Goal: Transaction & Acquisition: Purchase product/service

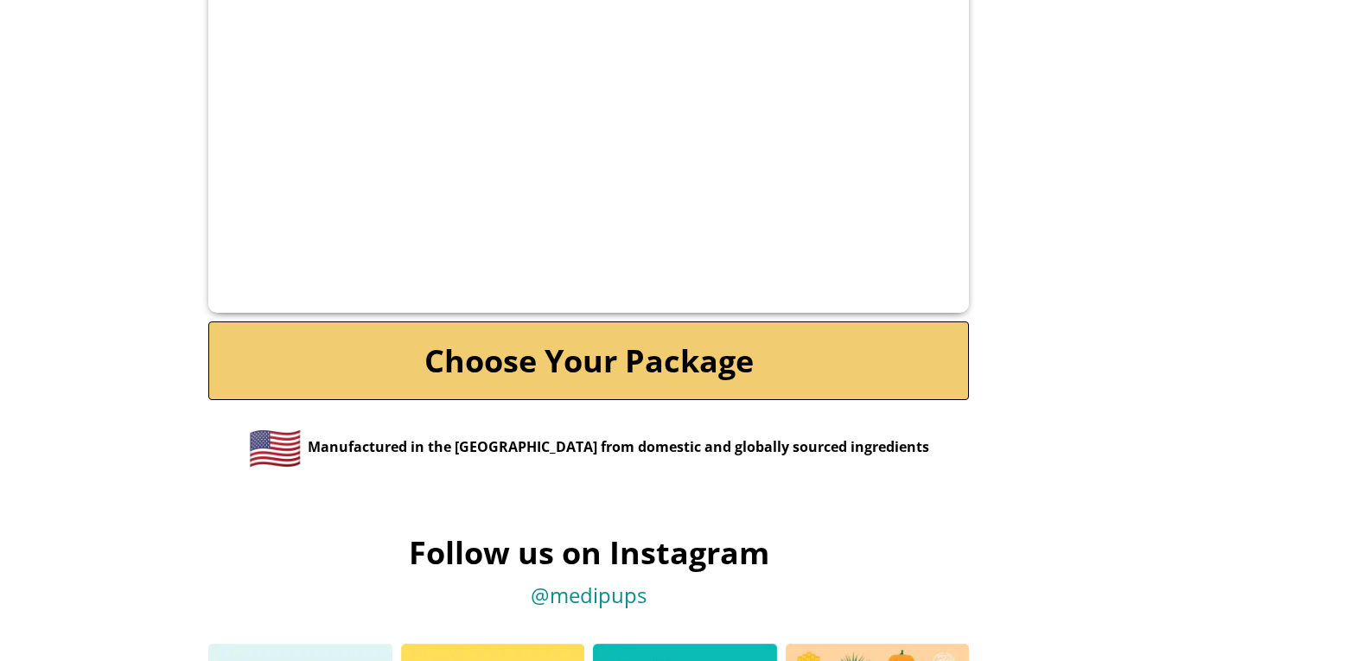
scroll to position [8220, 0]
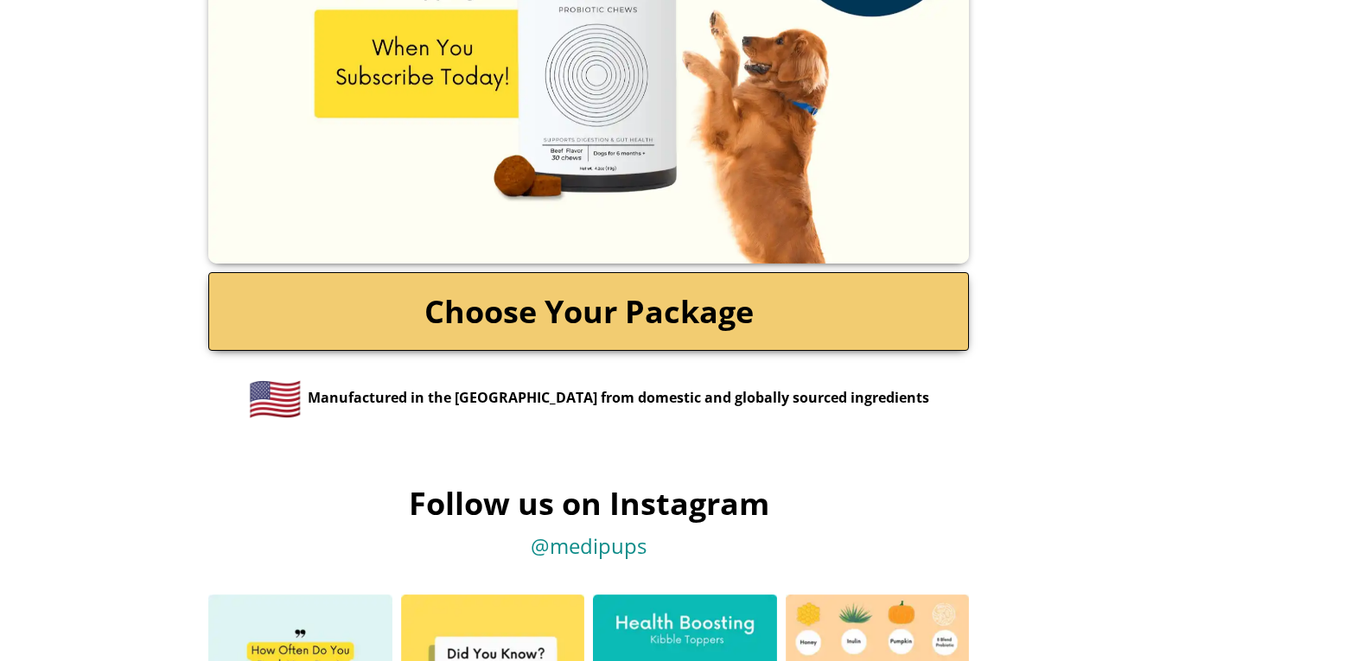
click at [675, 272] on link "Choose Your Package" at bounding box center [588, 311] width 761 height 79
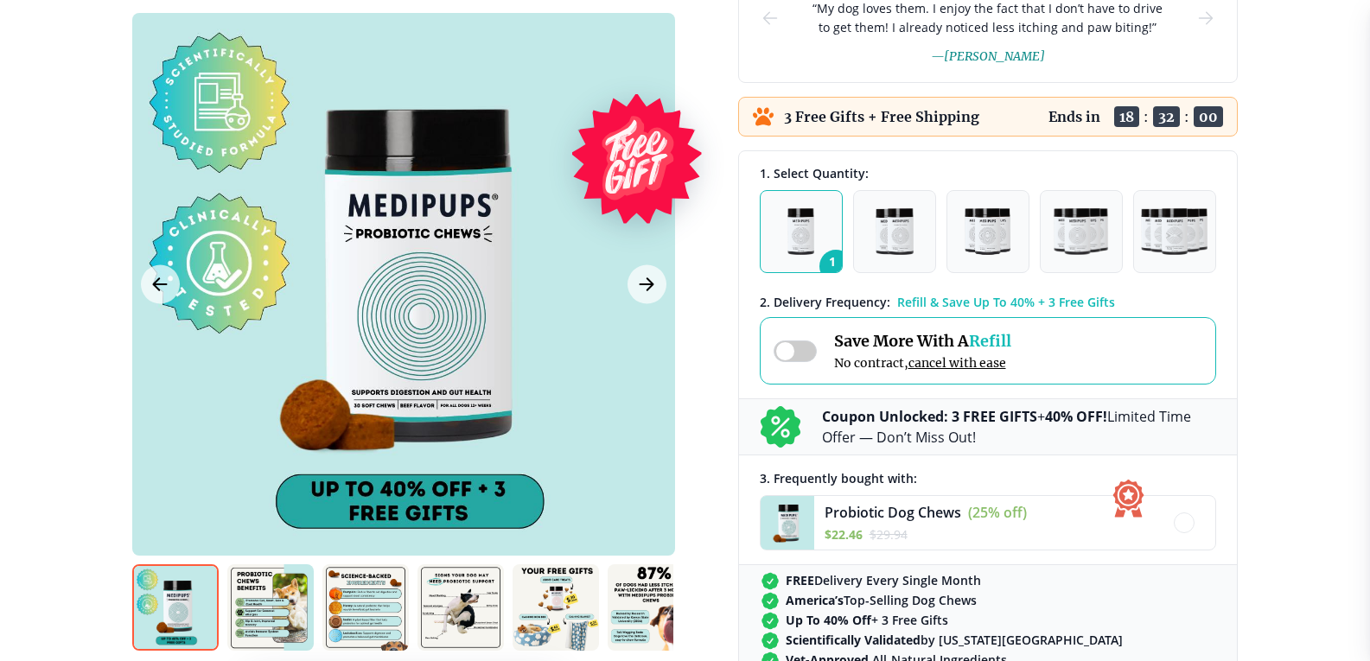
scroll to position [346, 0]
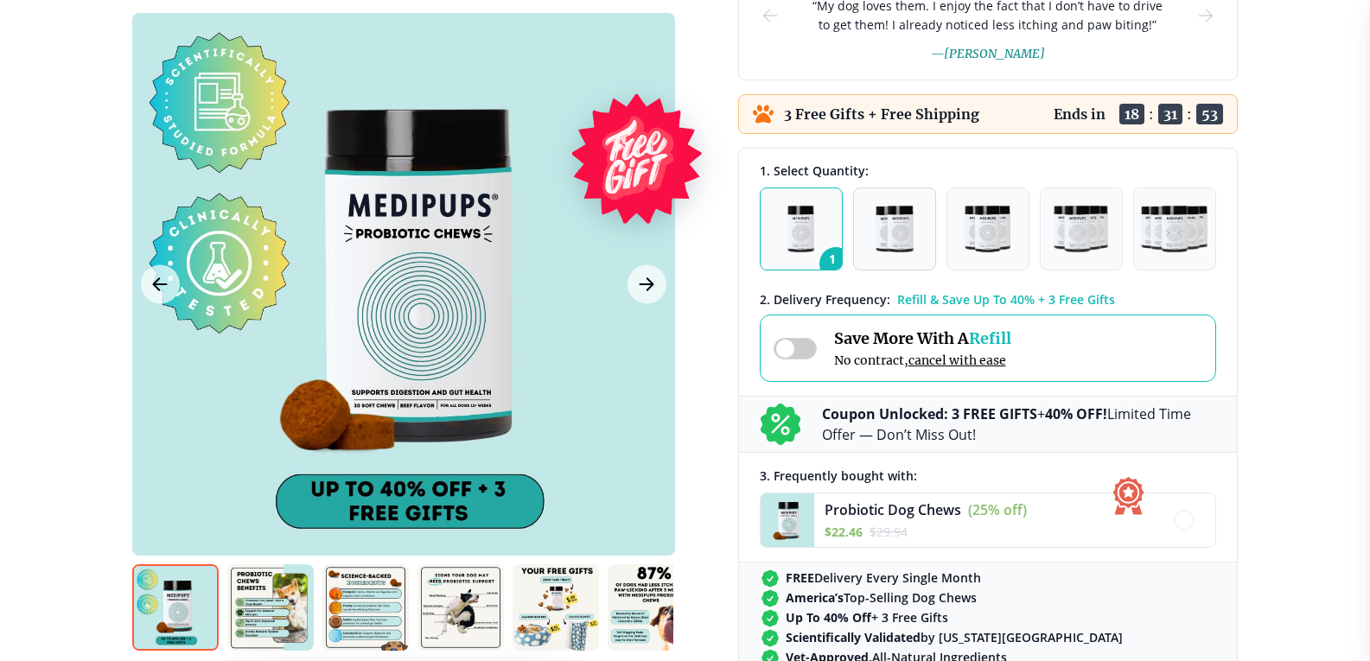
click at [890, 252] on img "button" at bounding box center [895, 229] width 38 height 47
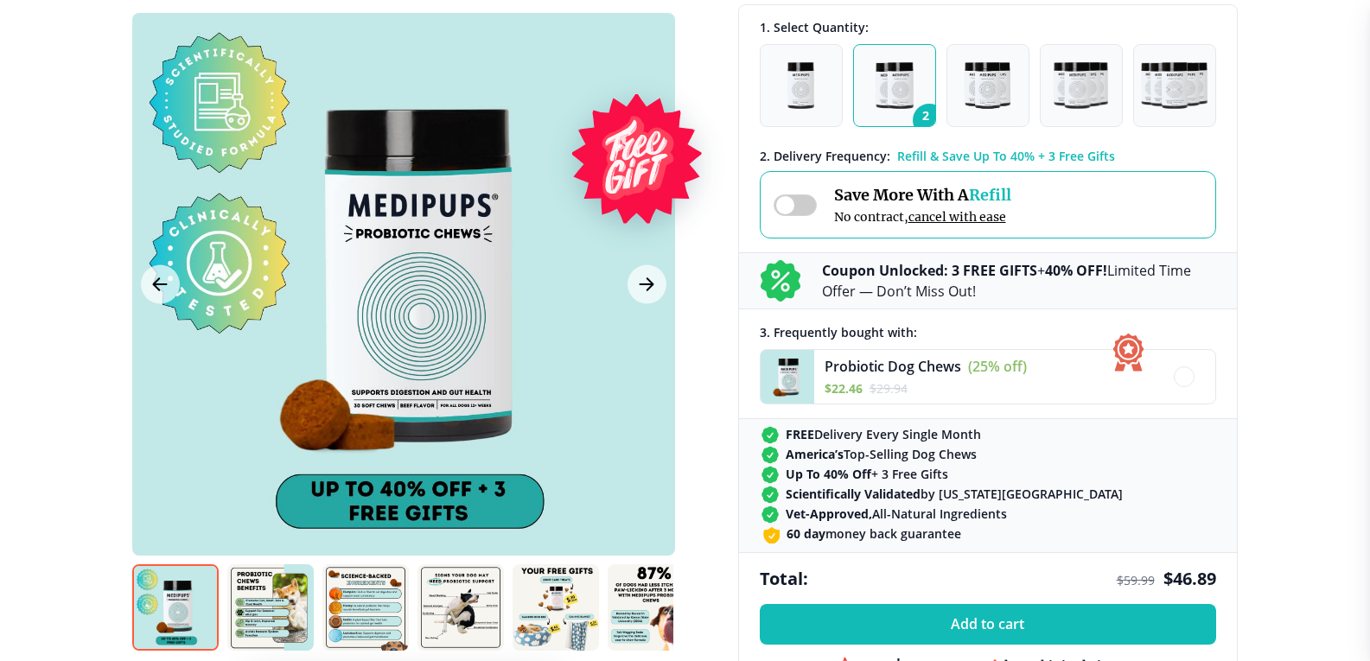
scroll to position [479, 0]
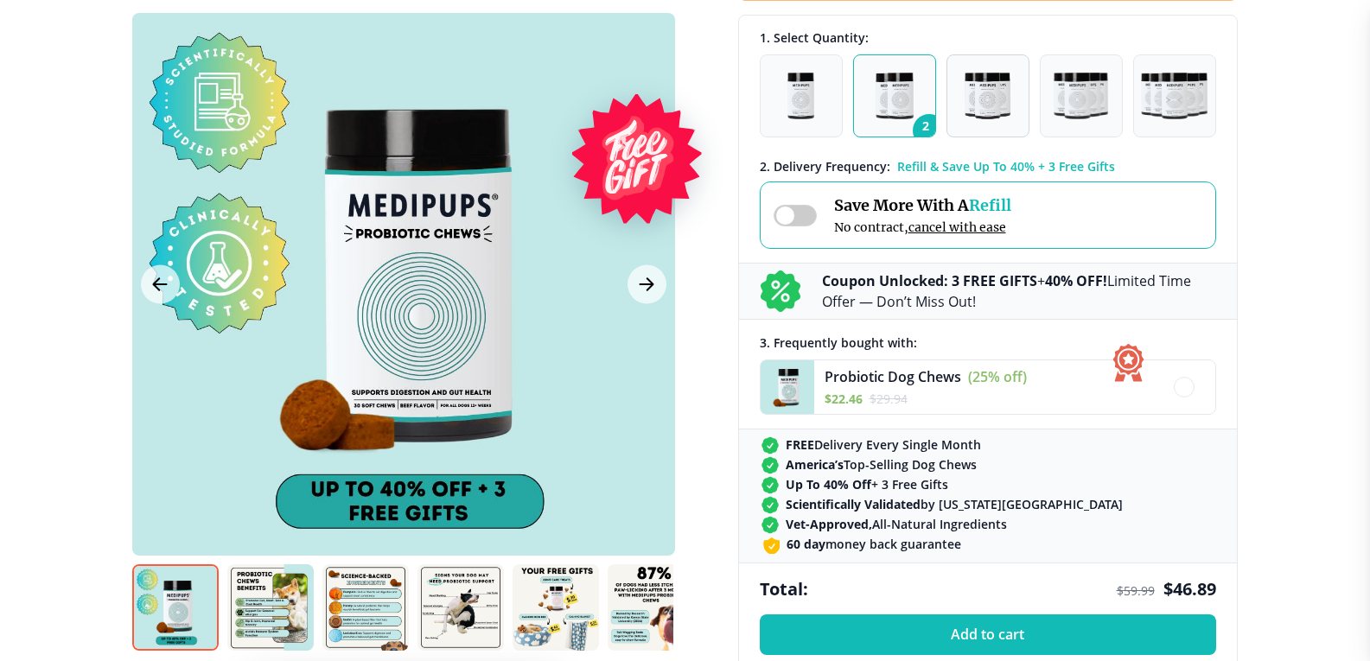
click at [1004, 94] on img "button" at bounding box center [988, 96] width 47 height 47
click at [1068, 93] on img "button" at bounding box center [1081, 96] width 54 height 47
click at [1168, 90] on img "button" at bounding box center [1174, 96] width 67 height 47
click at [801, 111] on img "button" at bounding box center [801, 96] width 27 height 47
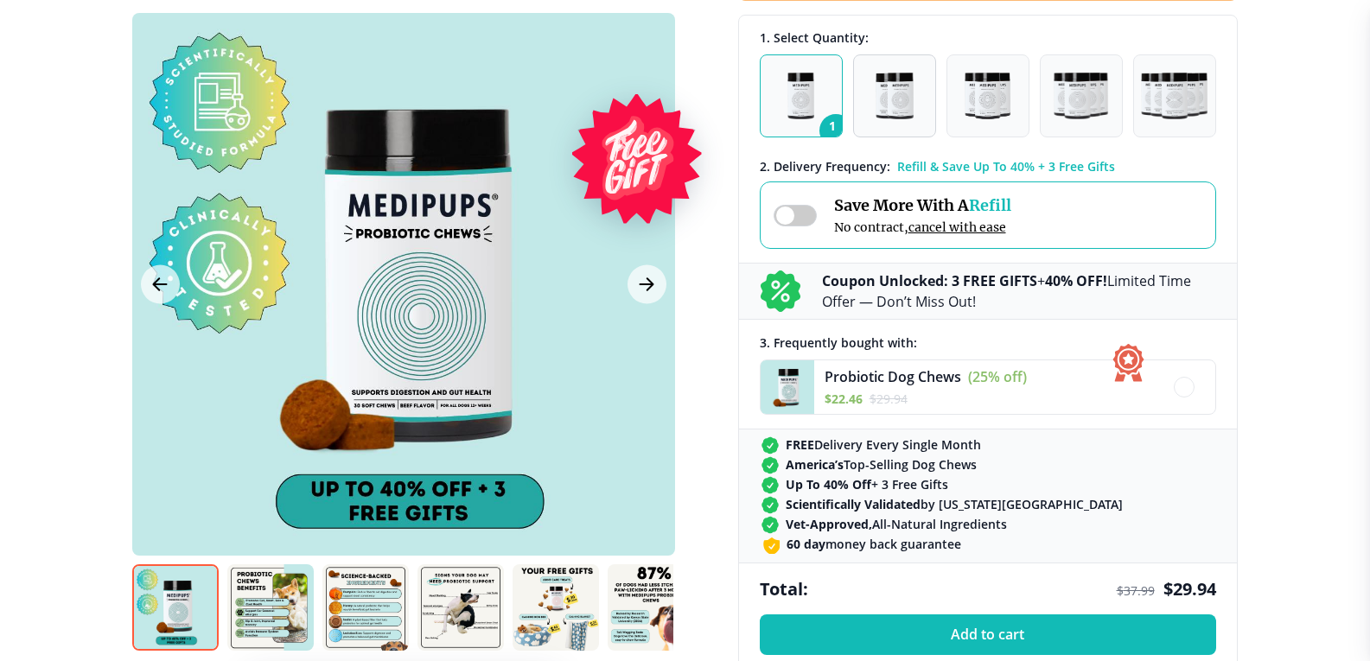
click at [899, 86] on img "button" at bounding box center [895, 96] width 38 height 47
click at [1177, 386] on div at bounding box center [1184, 387] width 21 height 21
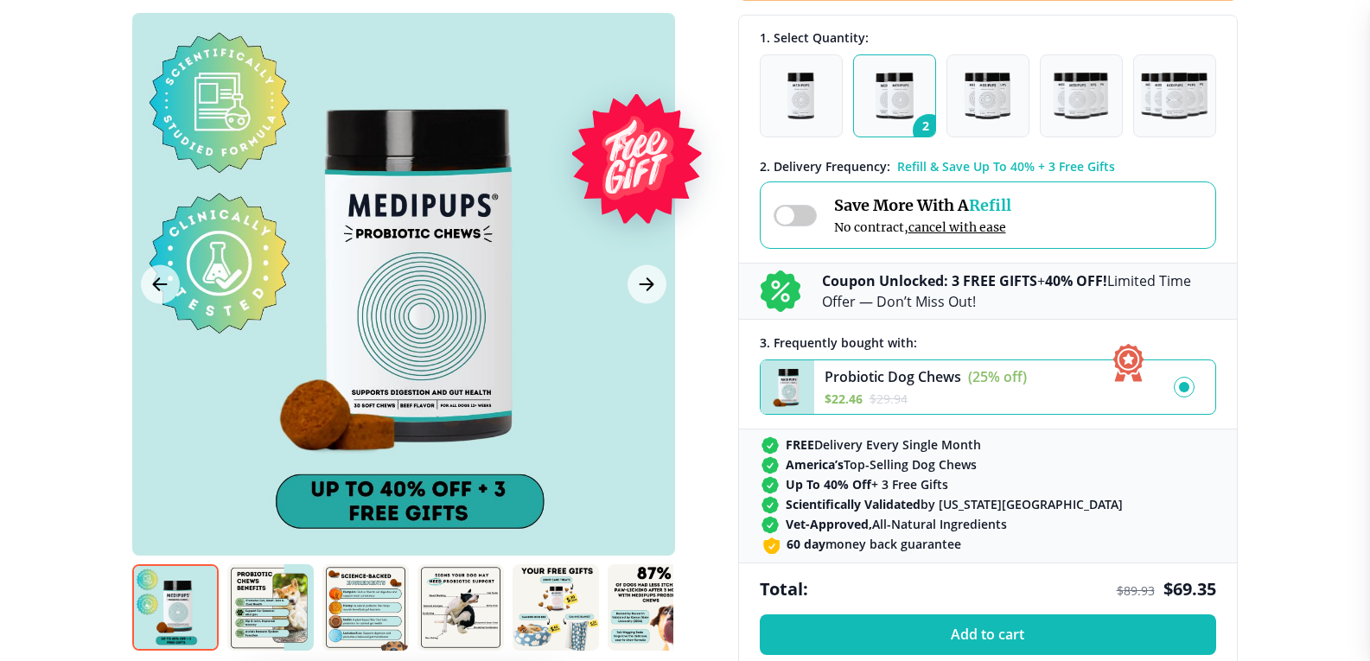
click at [886, 104] on img "button" at bounding box center [895, 96] width 38 height 47
click at [1183, 390] on div at bounding box center [1184, 387] width 10 height 10
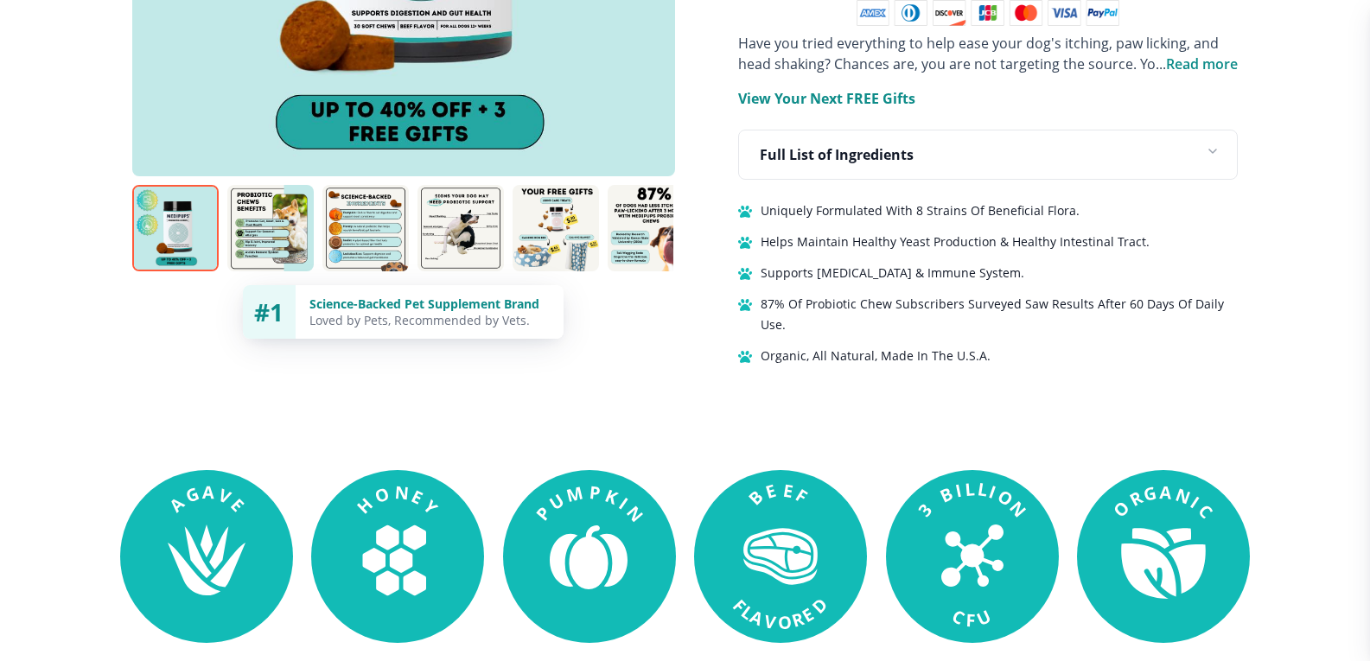
scroll to position [1214, 0]
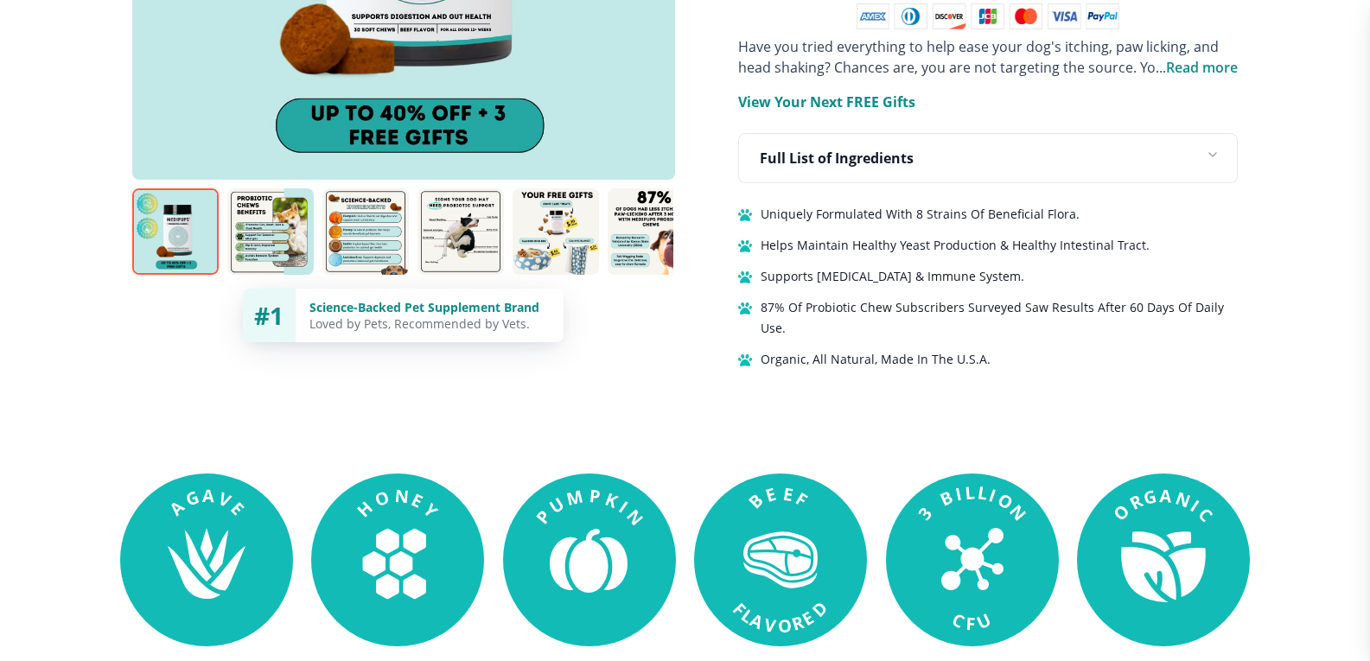
click at [861, 93] on p "View Your Next FREE Gifts" at bounding box center [826, 102] width 177 height 21
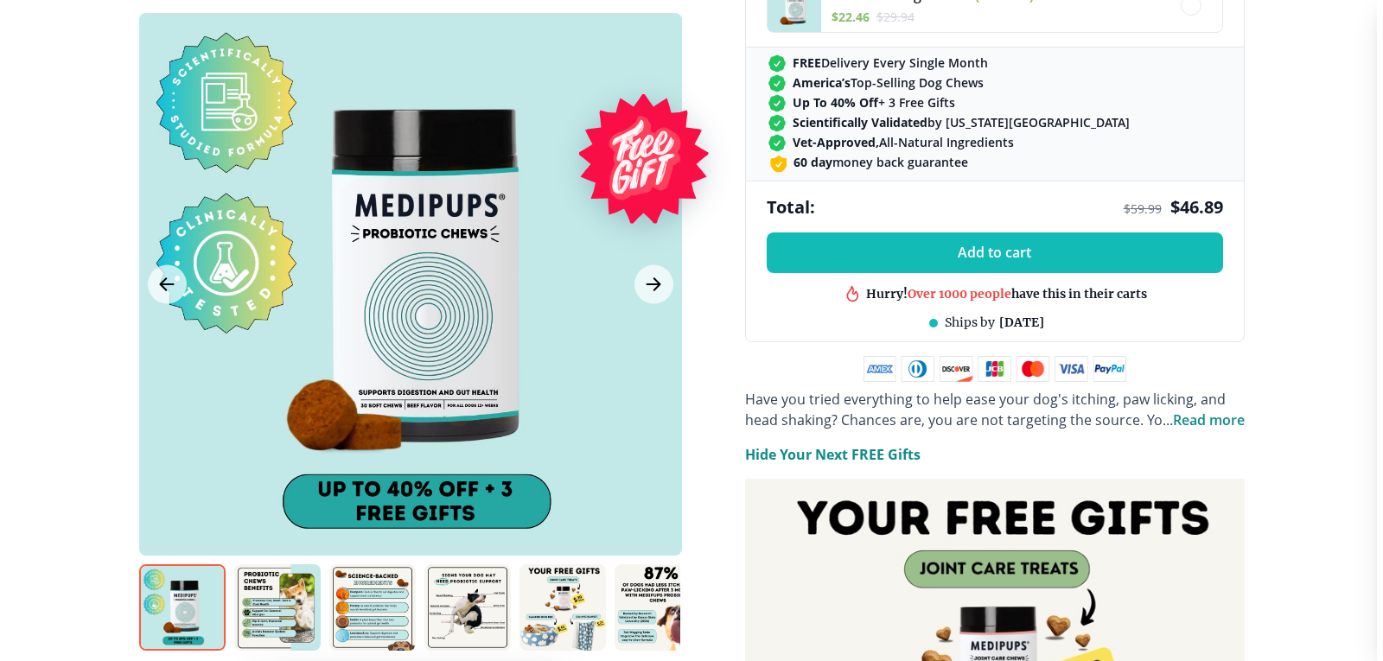
scroll to position [968, 0]
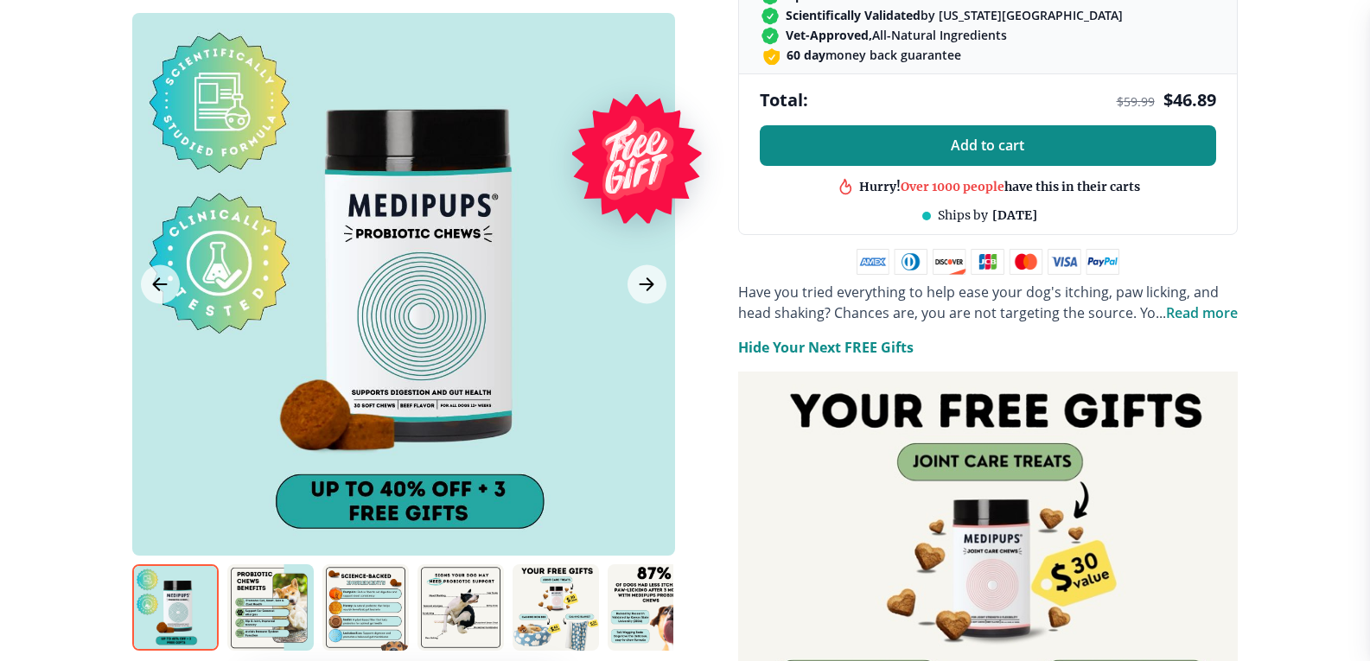
click at [1013, 146] on span "Add to cart" at bounding box center [987, 145] width 73 height 16
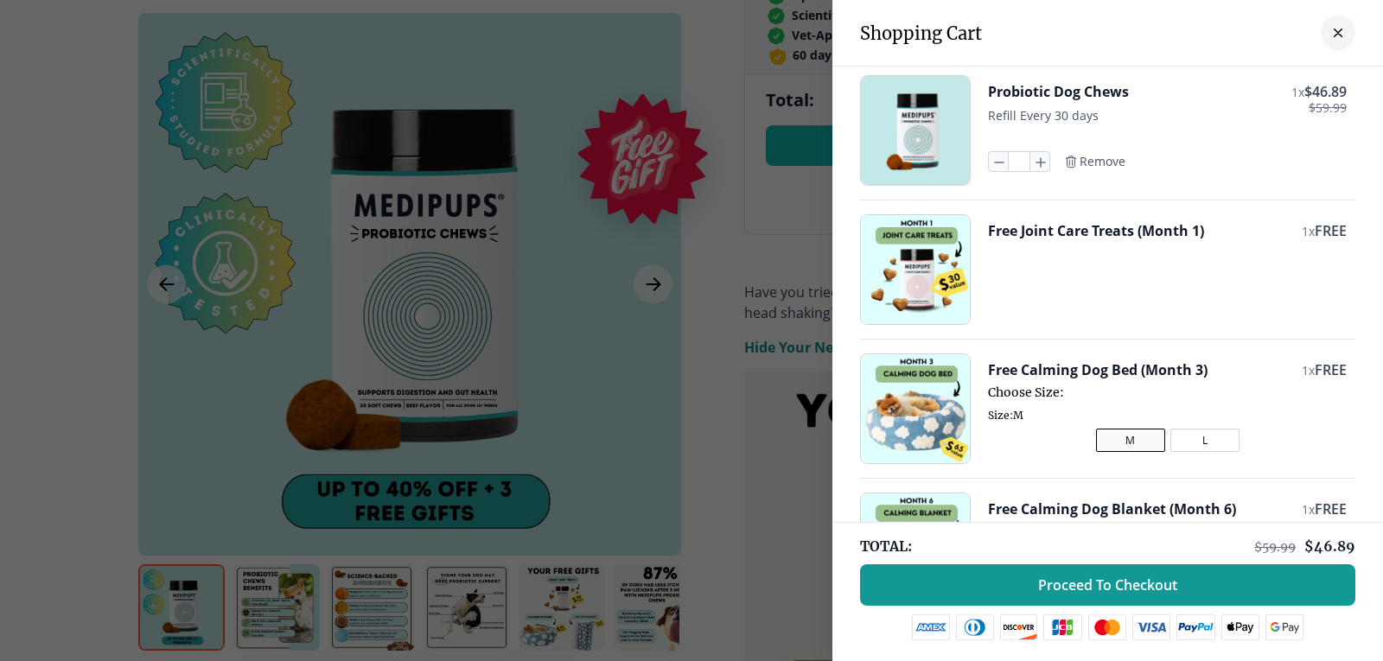
scroll to position [0, 0]
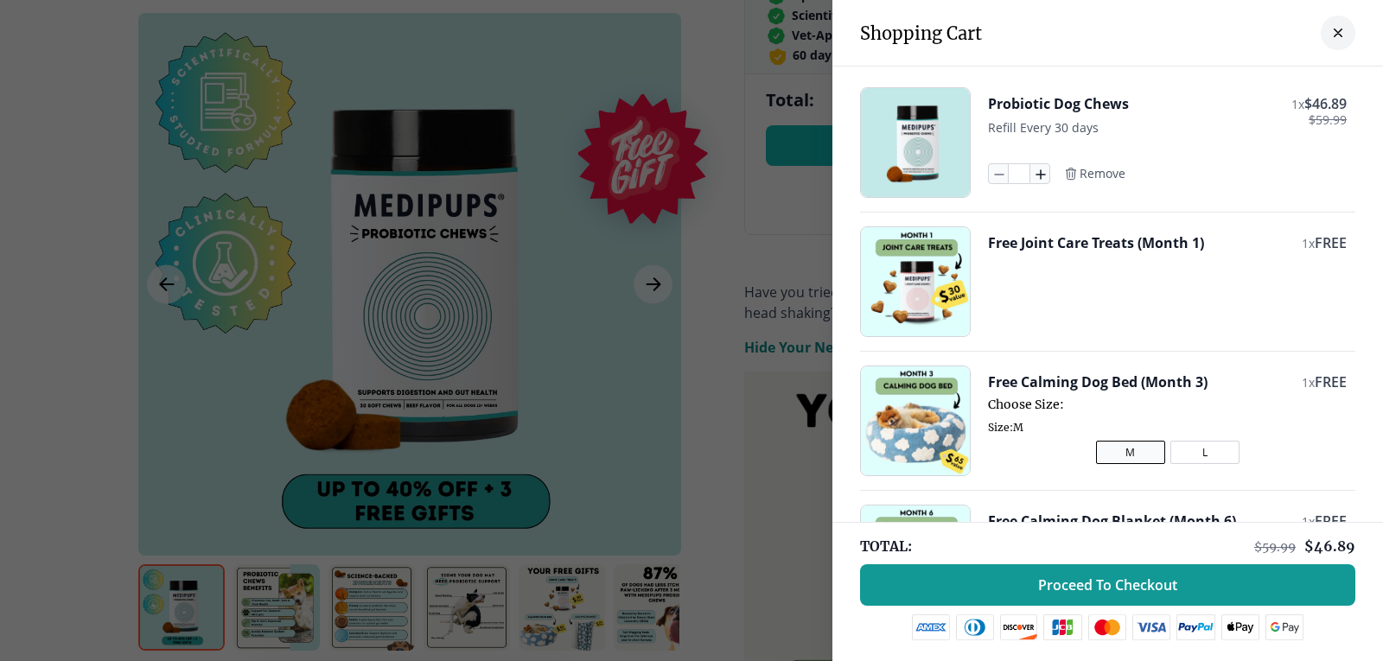
click at [1031, 180] on icon "button" at bounding box center [1040, 173] width 19 height 19
type input "*"
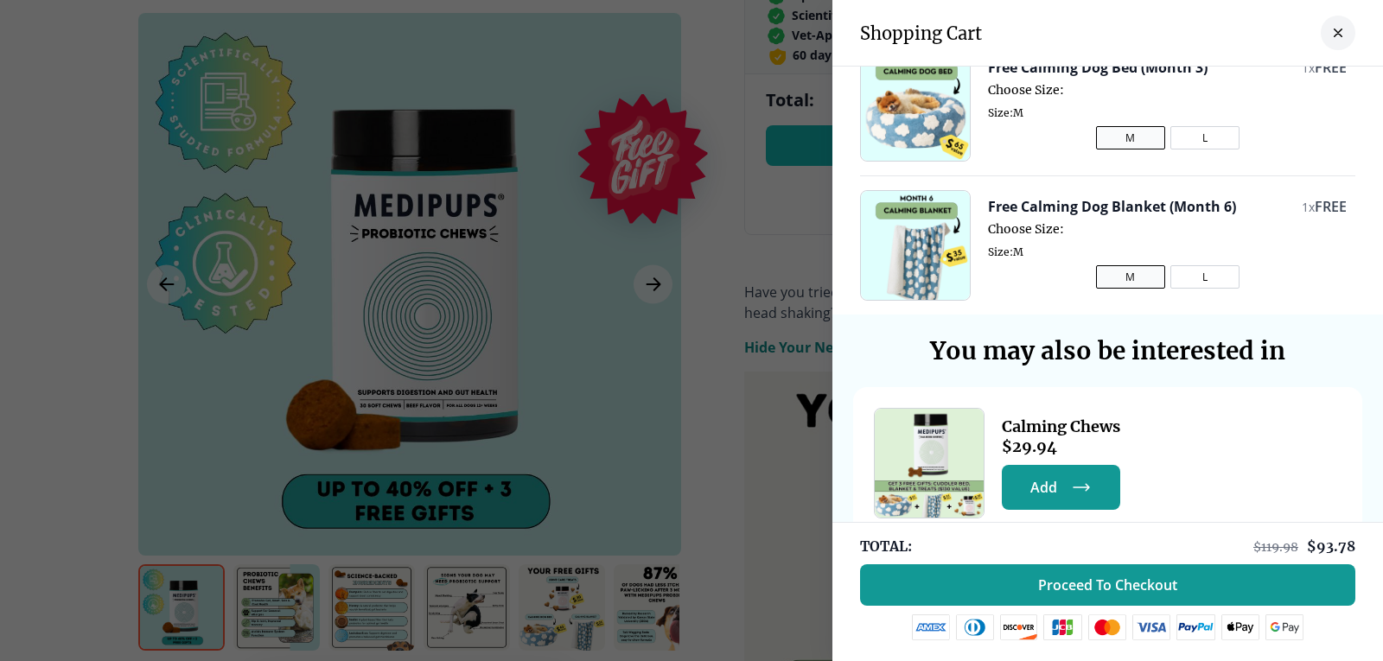
scroll to position [317, 0]
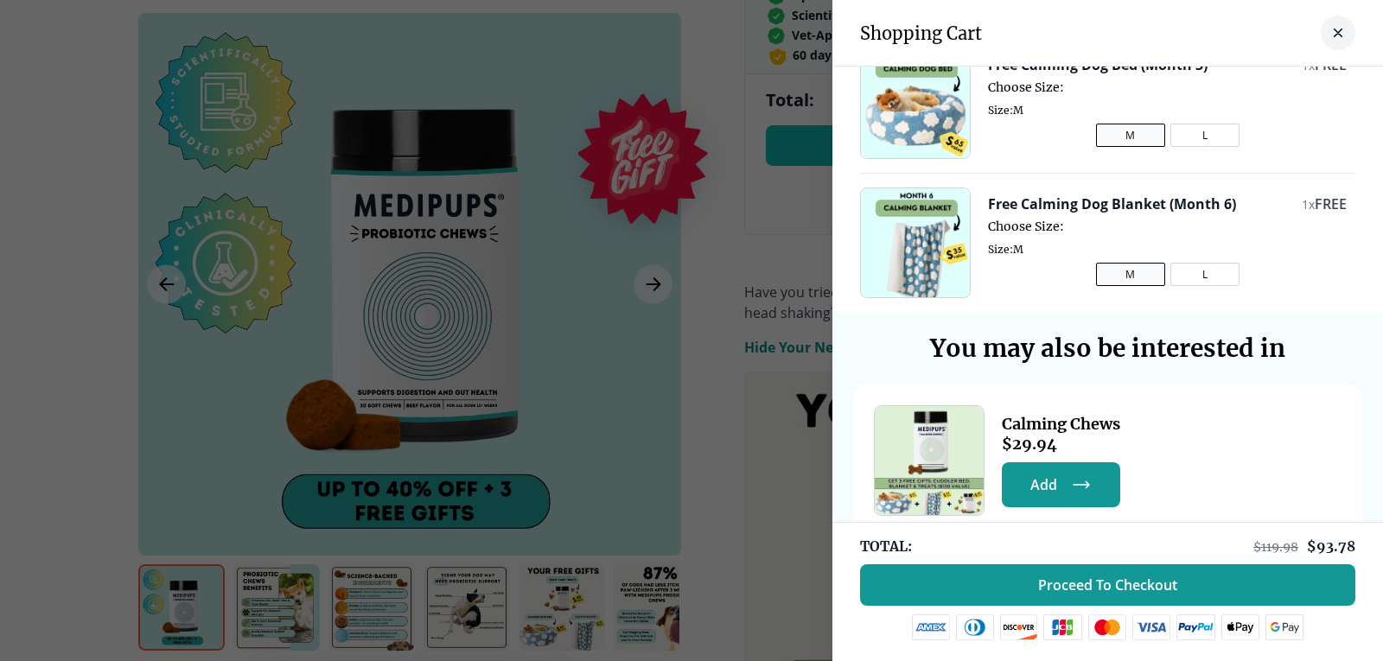
click at [1178, 273] on button "L" at bounding box center [1205, 274] width 69 height 23
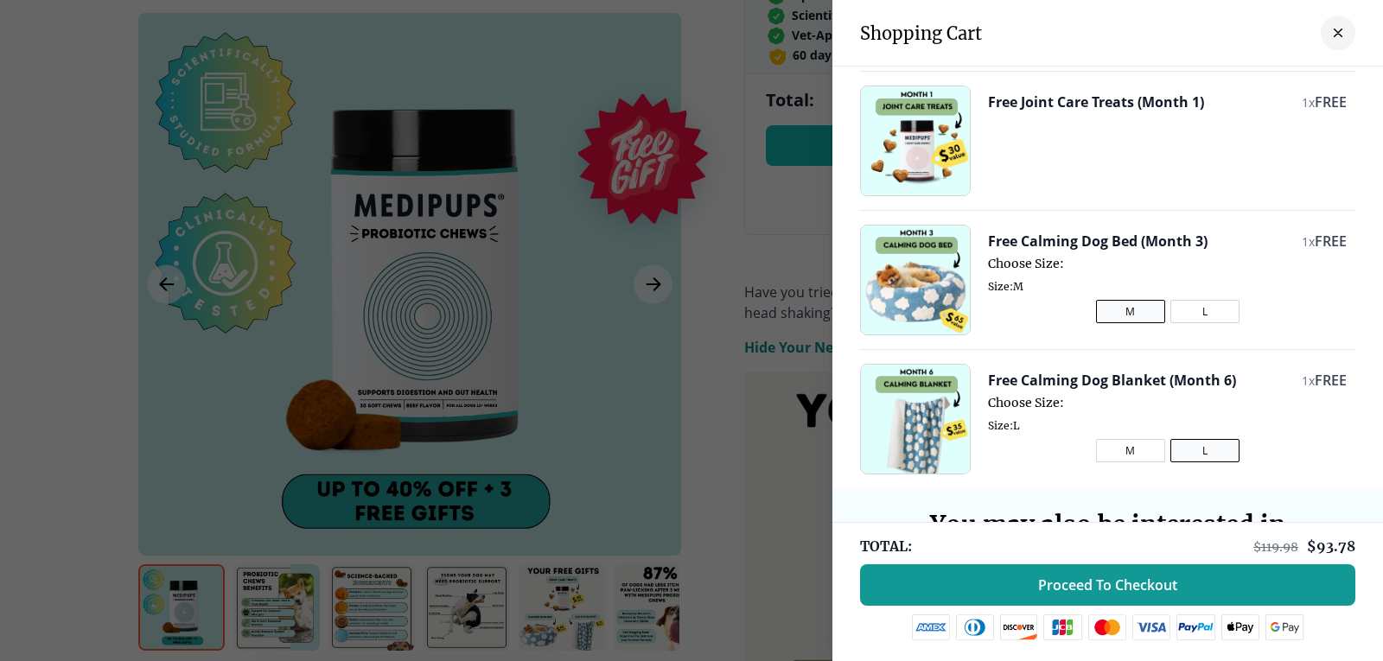
scroll to position [138, 0]
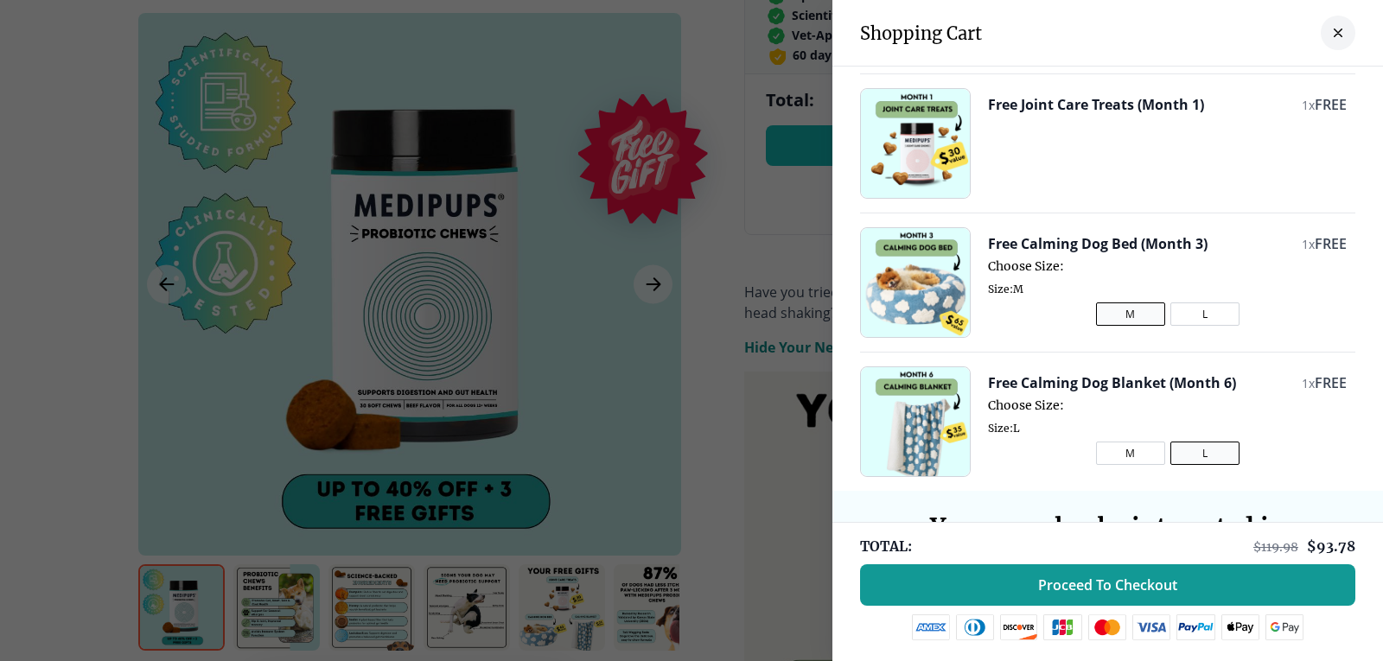
click at [1181, 314] on button "L" at bounding box center [1205, 314] width 69 height 23
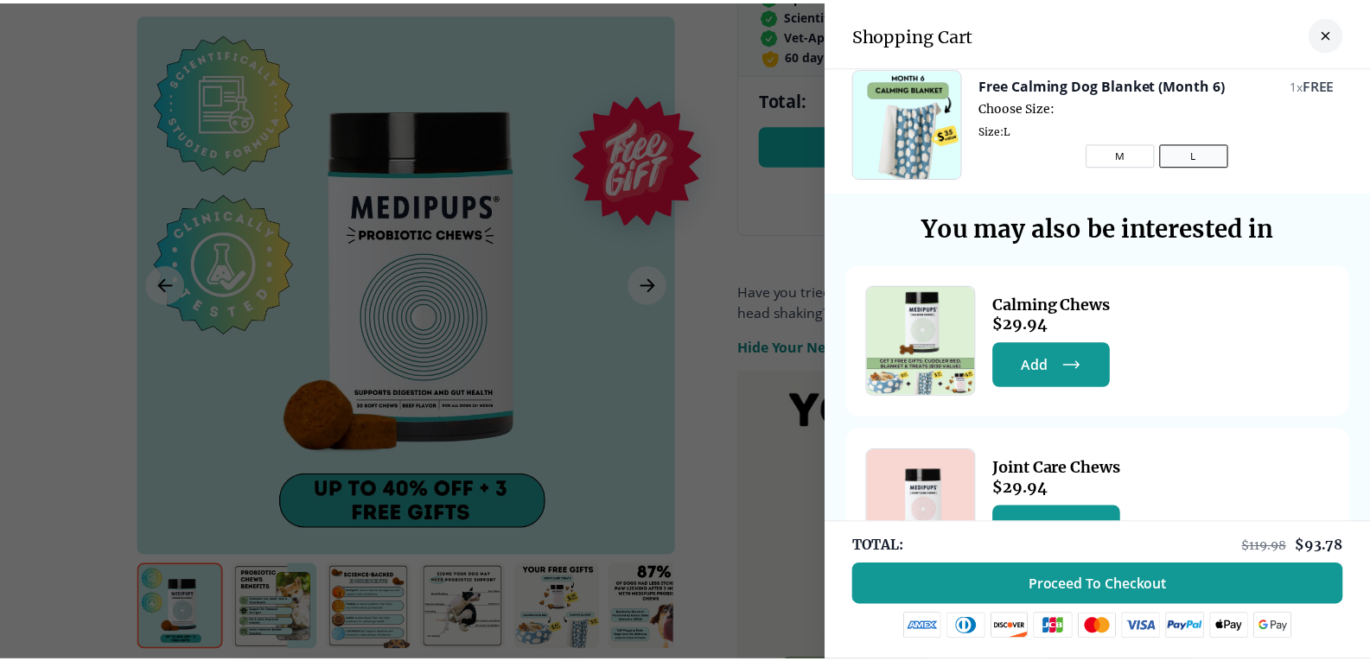
scroll to position [517, 0]
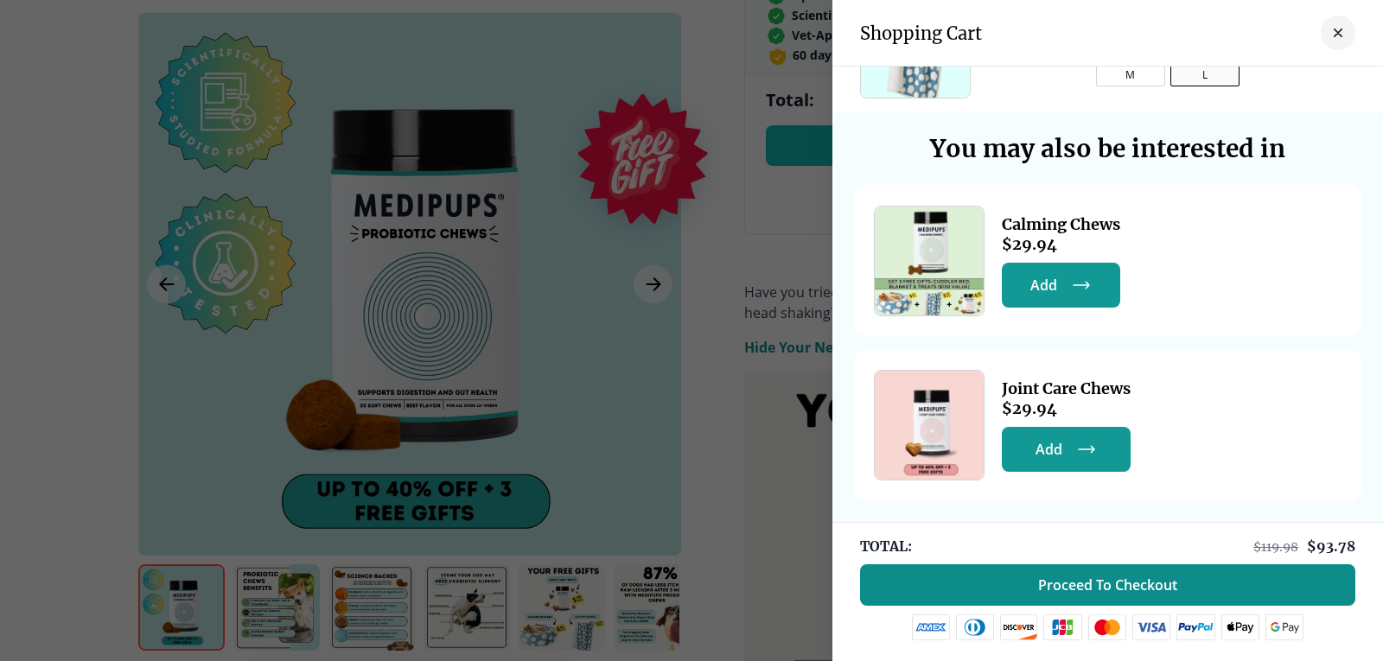
click at [1150, 584] on span "Proceed To Checkout" at bounding box center [1107, 585] width 139 height 17
